Goal: Information Seeking & Learning: Learn about a topic

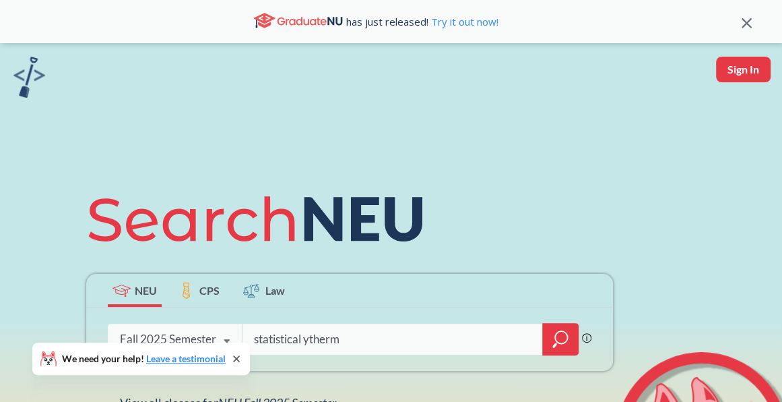
type input "statistical ytherm'"
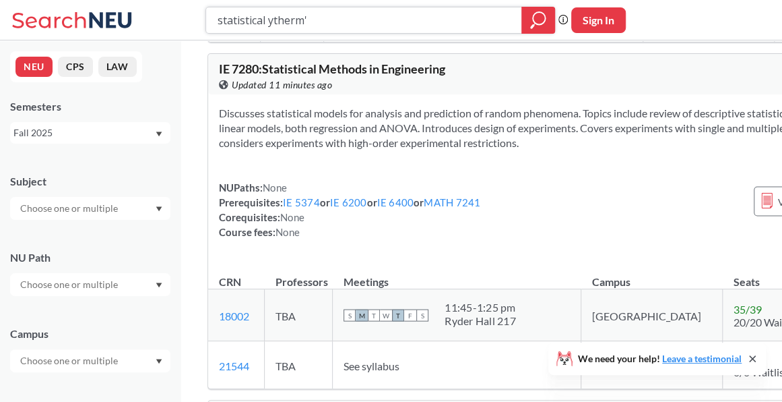
scroll to position [1158, 0]
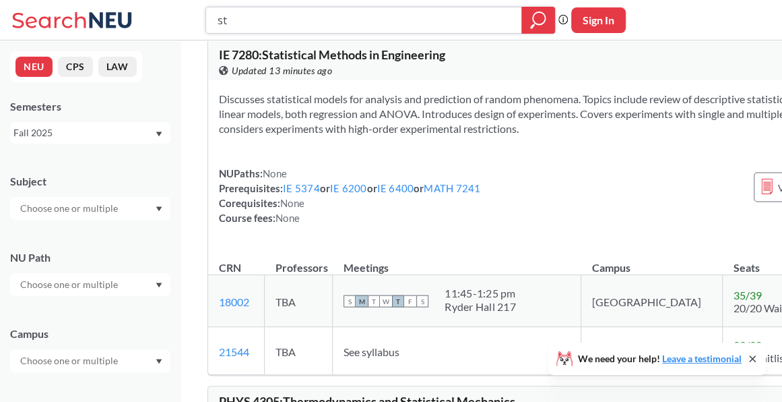
type input "s"
type input "industrial engineering"
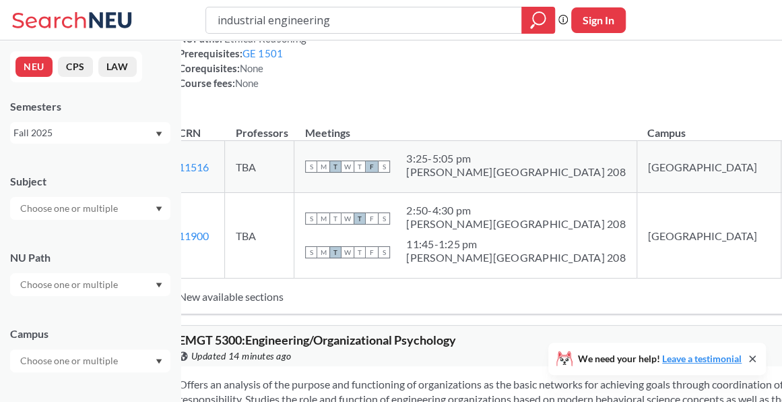
scroll to position [12408, 0]
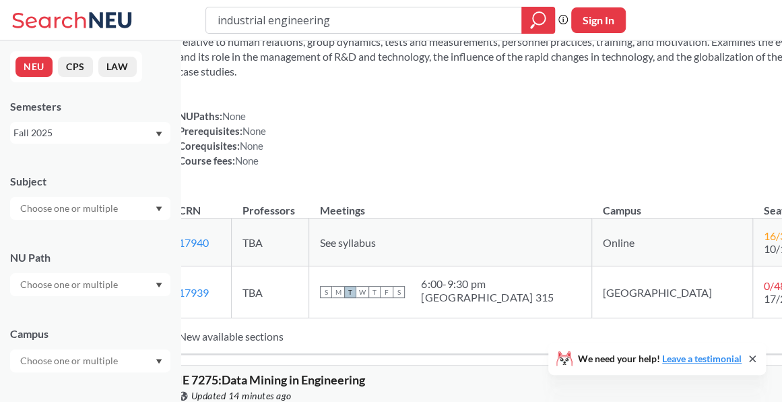
type input "statistical ytherm'"
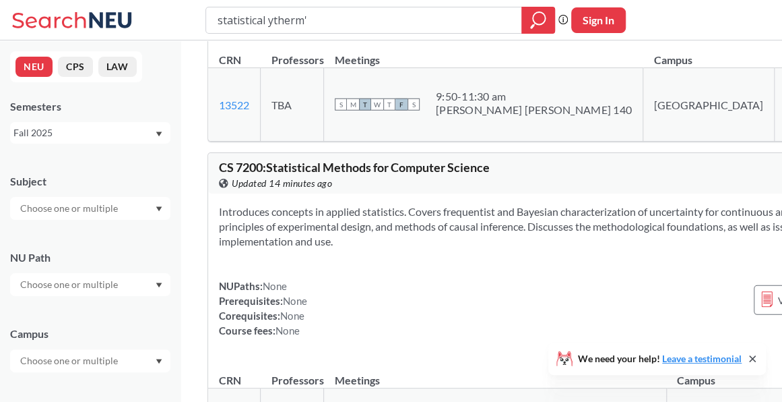
scroll to position [1603, 0]
